Goal: Find contact information: Obtain details needed to contact an individual or organization

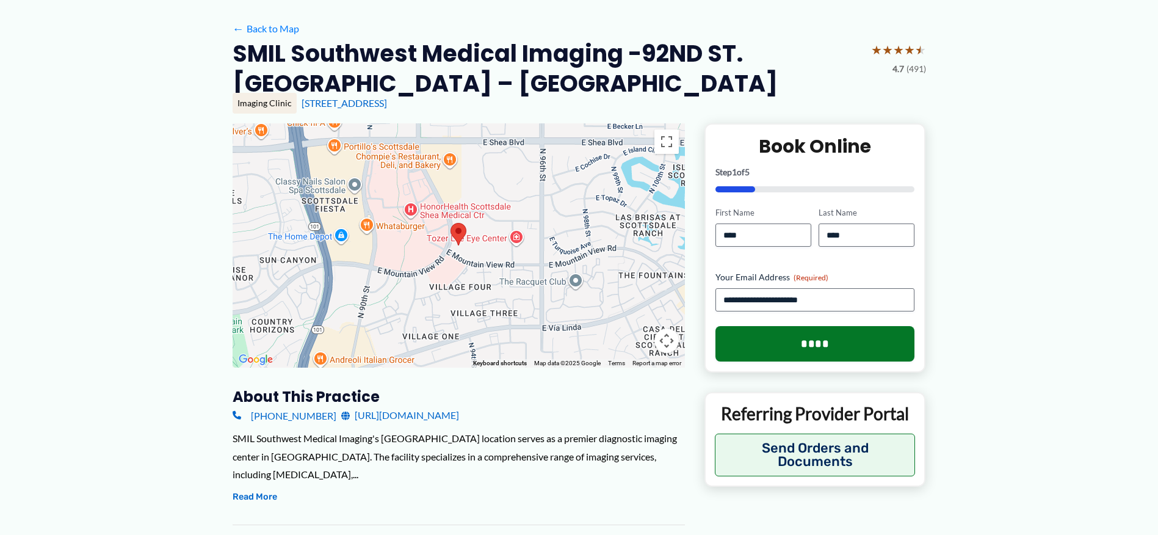
scroll to position [244, 0]
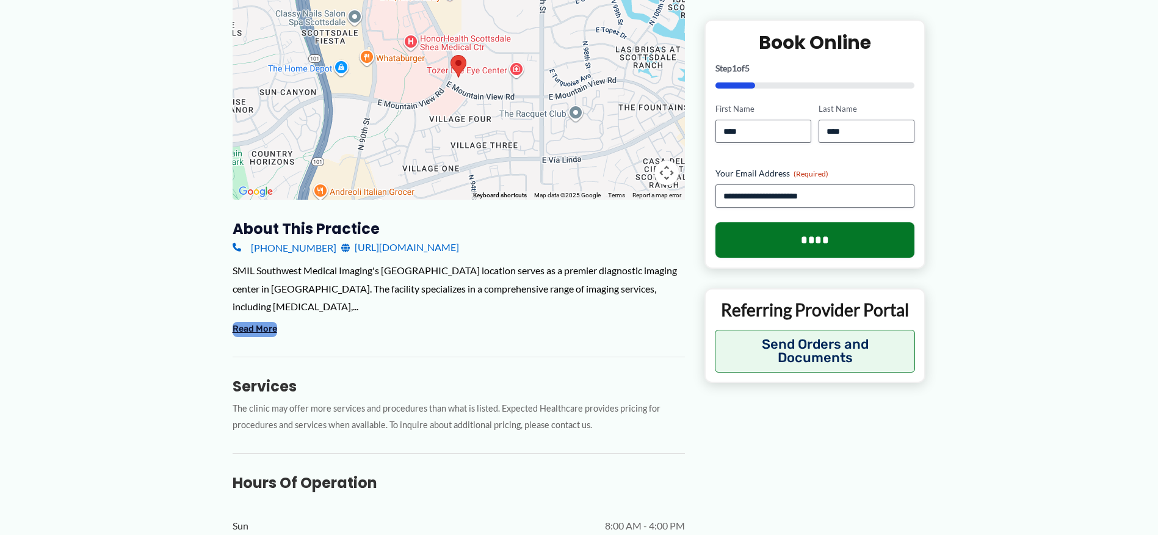
click at [270, 324] on button "Read More" at bounding box center [255, 329] width 45 height 15
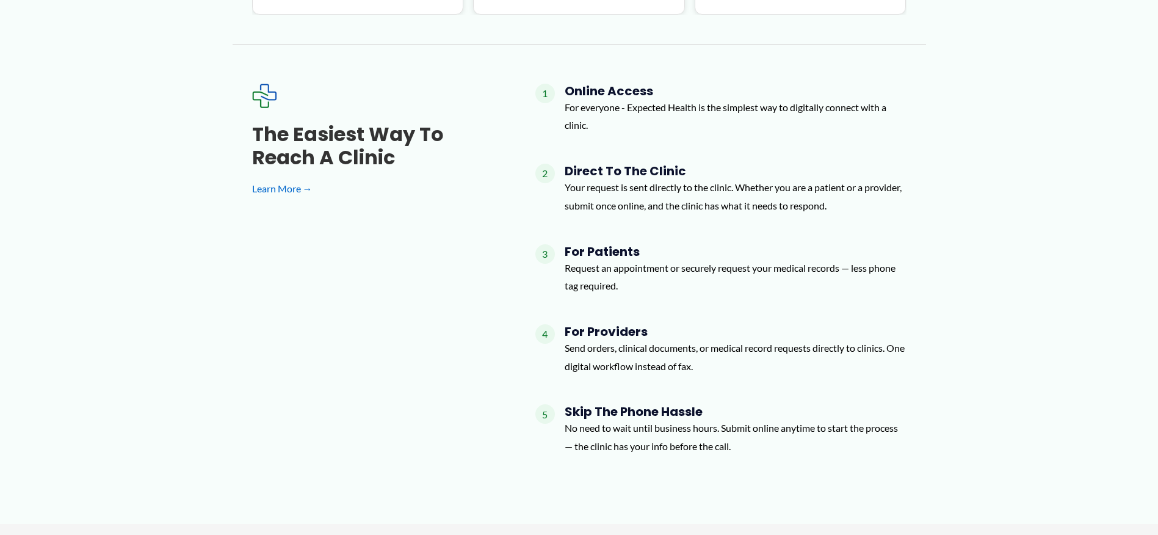
scroll to position [1770, 0]
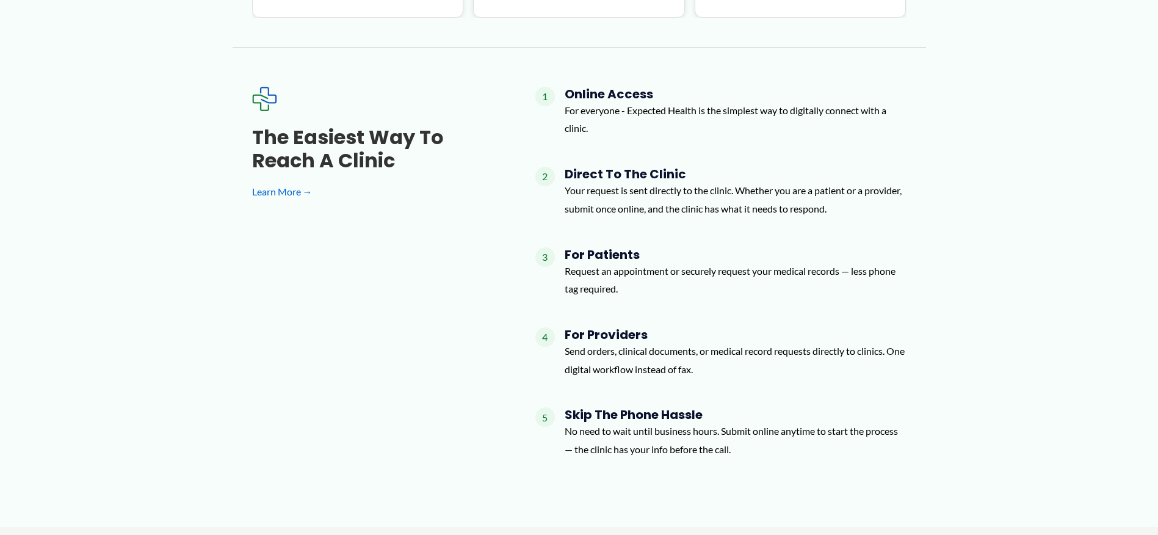
click at [602, 342] on p "Send orders, clinical documents, or medical record requests directly to clinics…" at bounding box center [736, 360] width 342 height 36
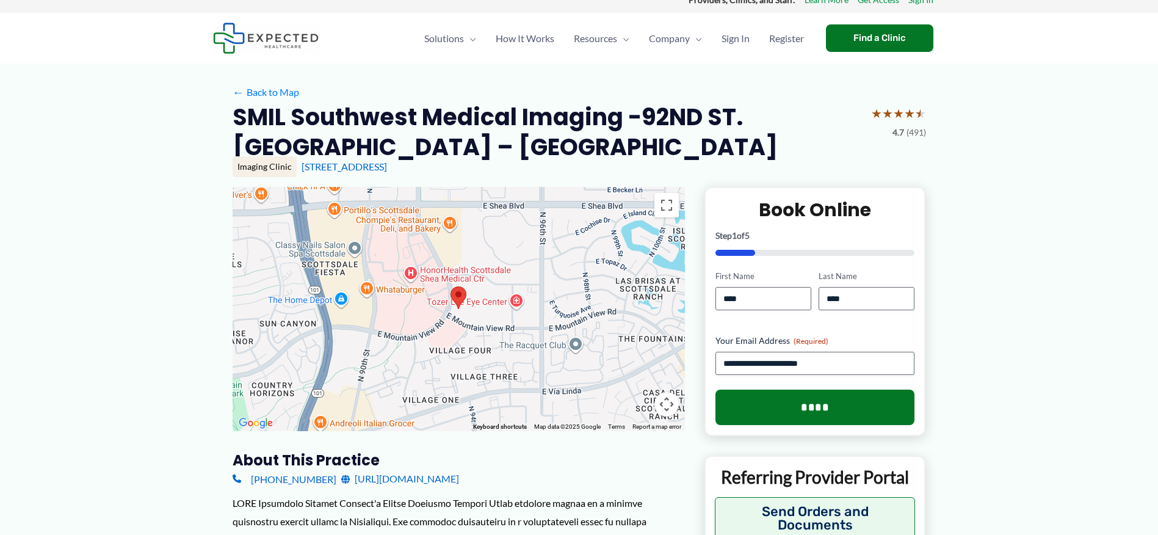
scroll to position [0, 0]
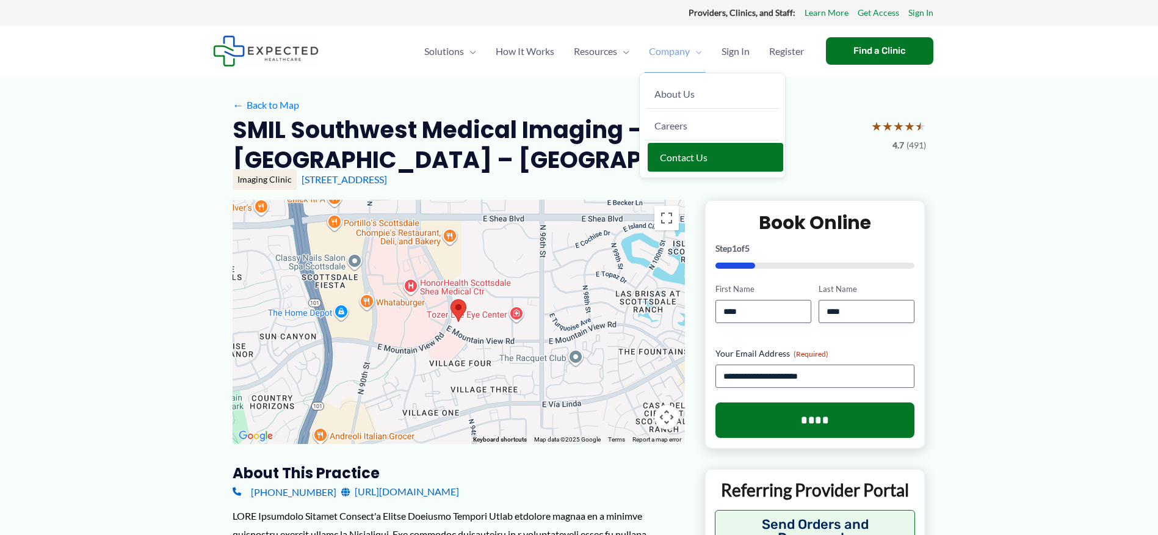
click at [675, 160] on span "Contact Us" at bounding box center [684, 157] width 48 height 12
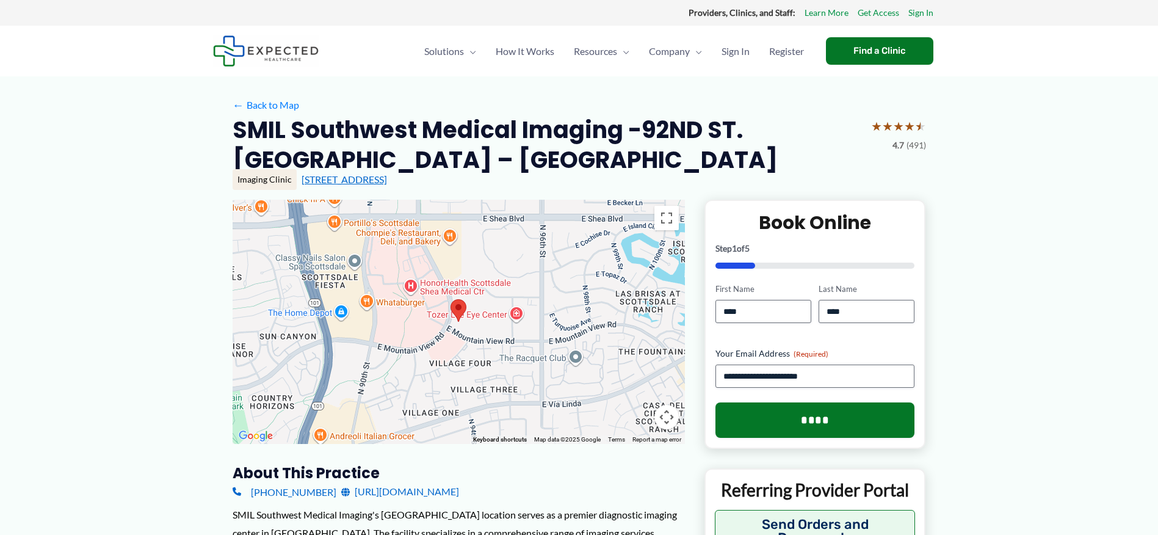
click at [387, 179] on link "9220 E Mountain View Rd STE 100, Scottsdale, AZ" at bounding box center [344, 179] width 85 height 12
